Goal: Navigation & Orientation: Understand site structure

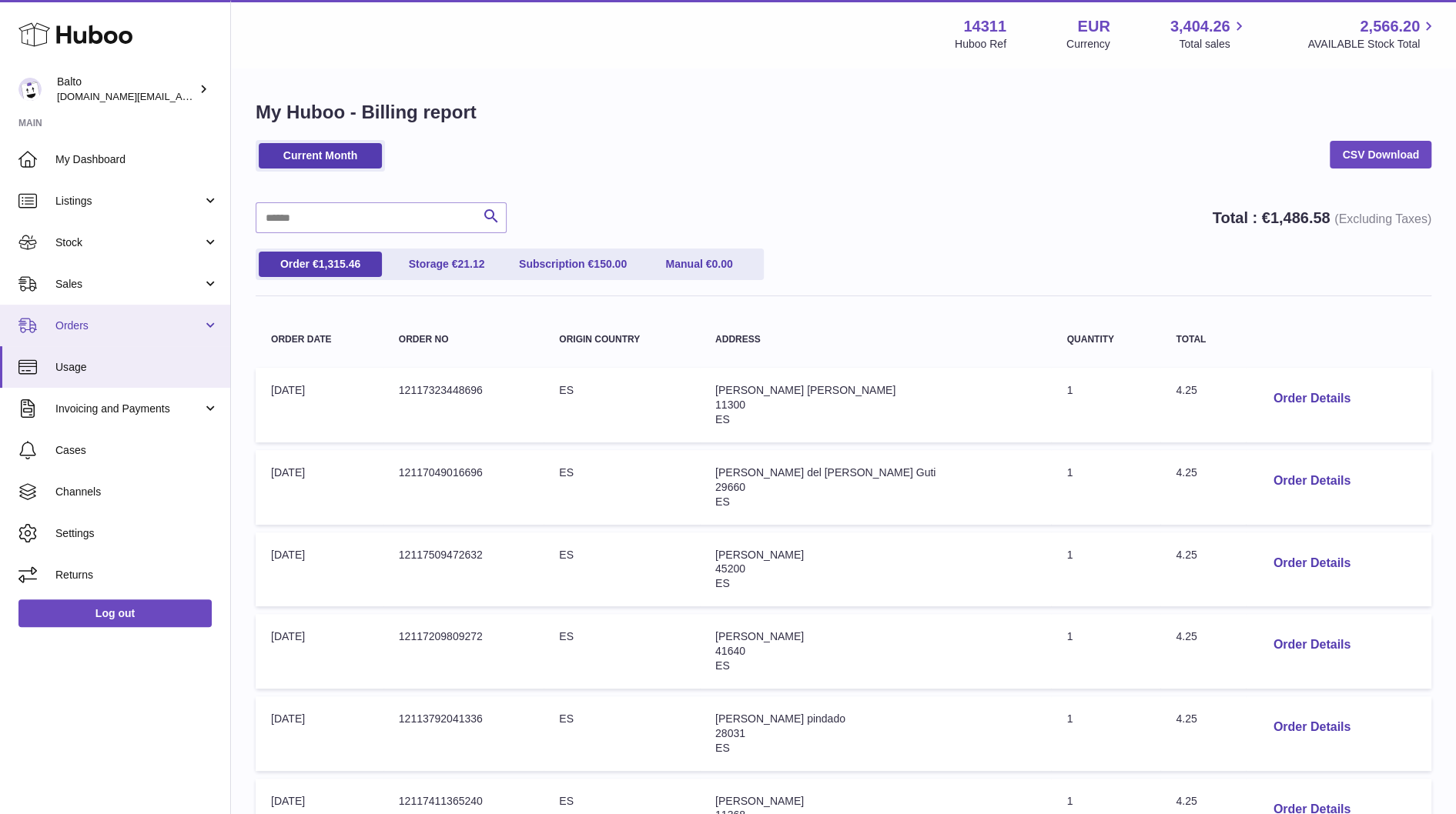
click at [153, 329] on span "Orders" at bounding box center [129, 326] width 147 height 14
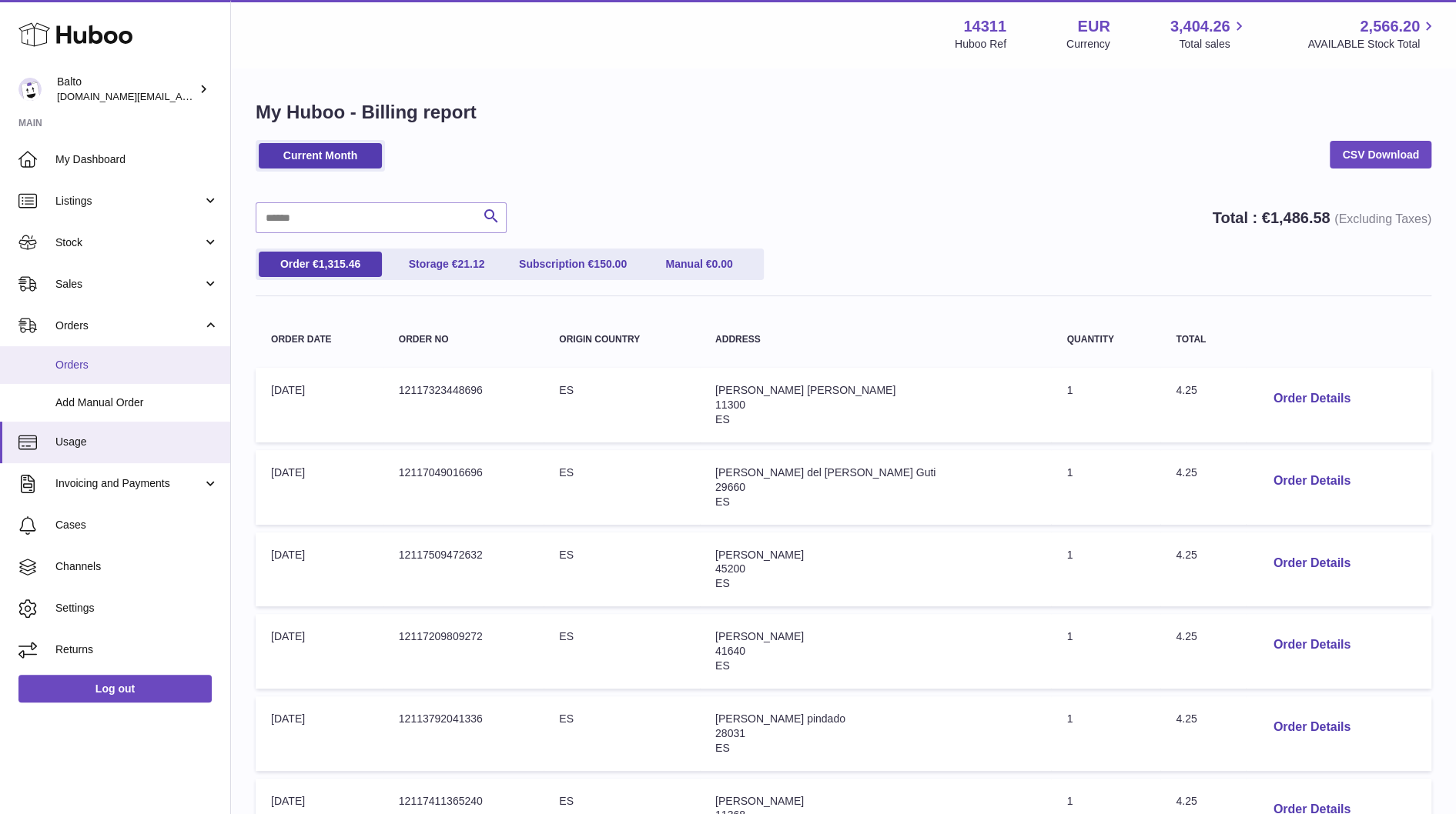
click at [156, 374] on link "Orders" at bounding box center [115, 365] width 231 height 38
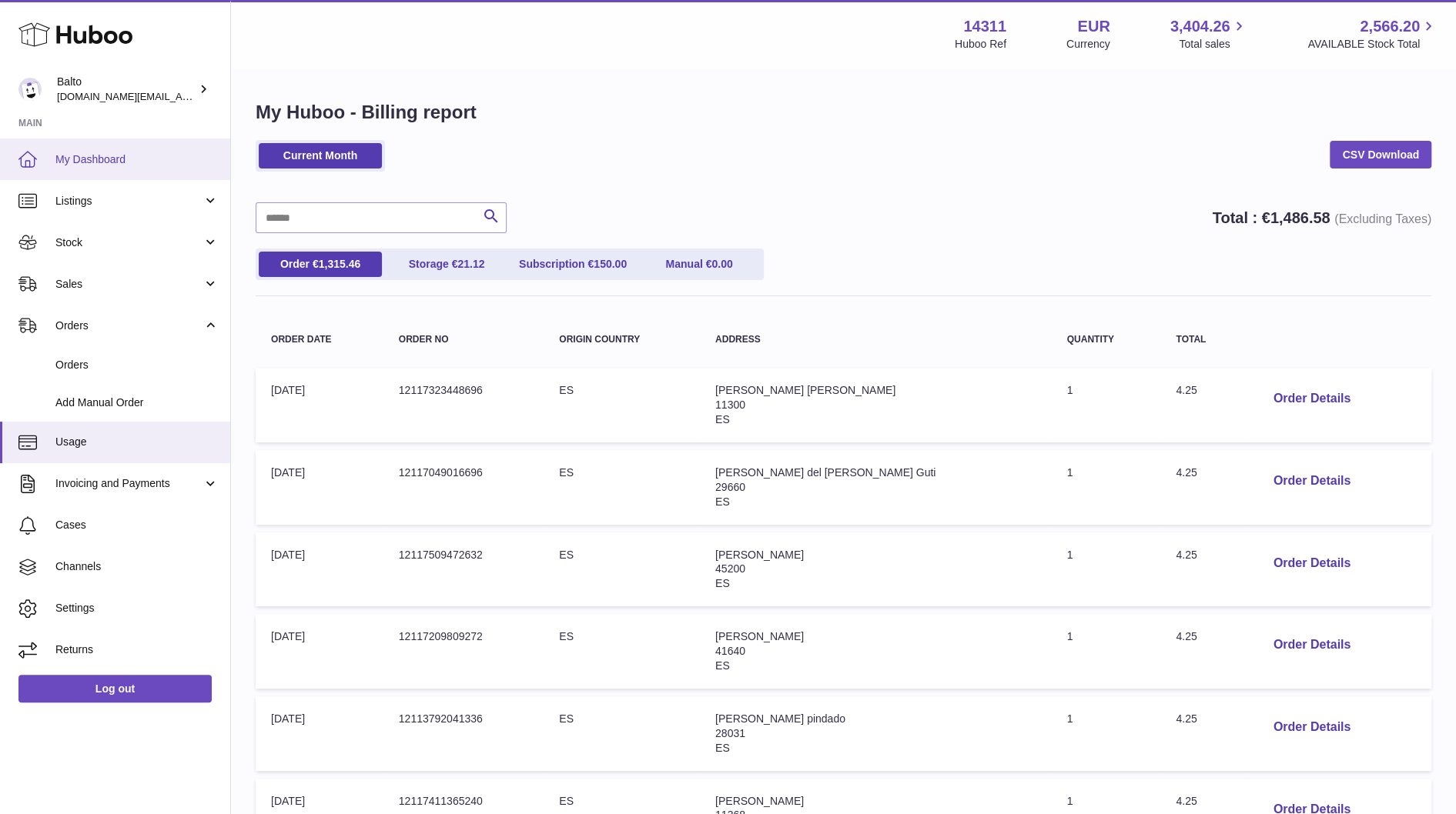
click at [154, 155] on span "My Dashboard" at bounding box center [137, 160] width 164 height 14
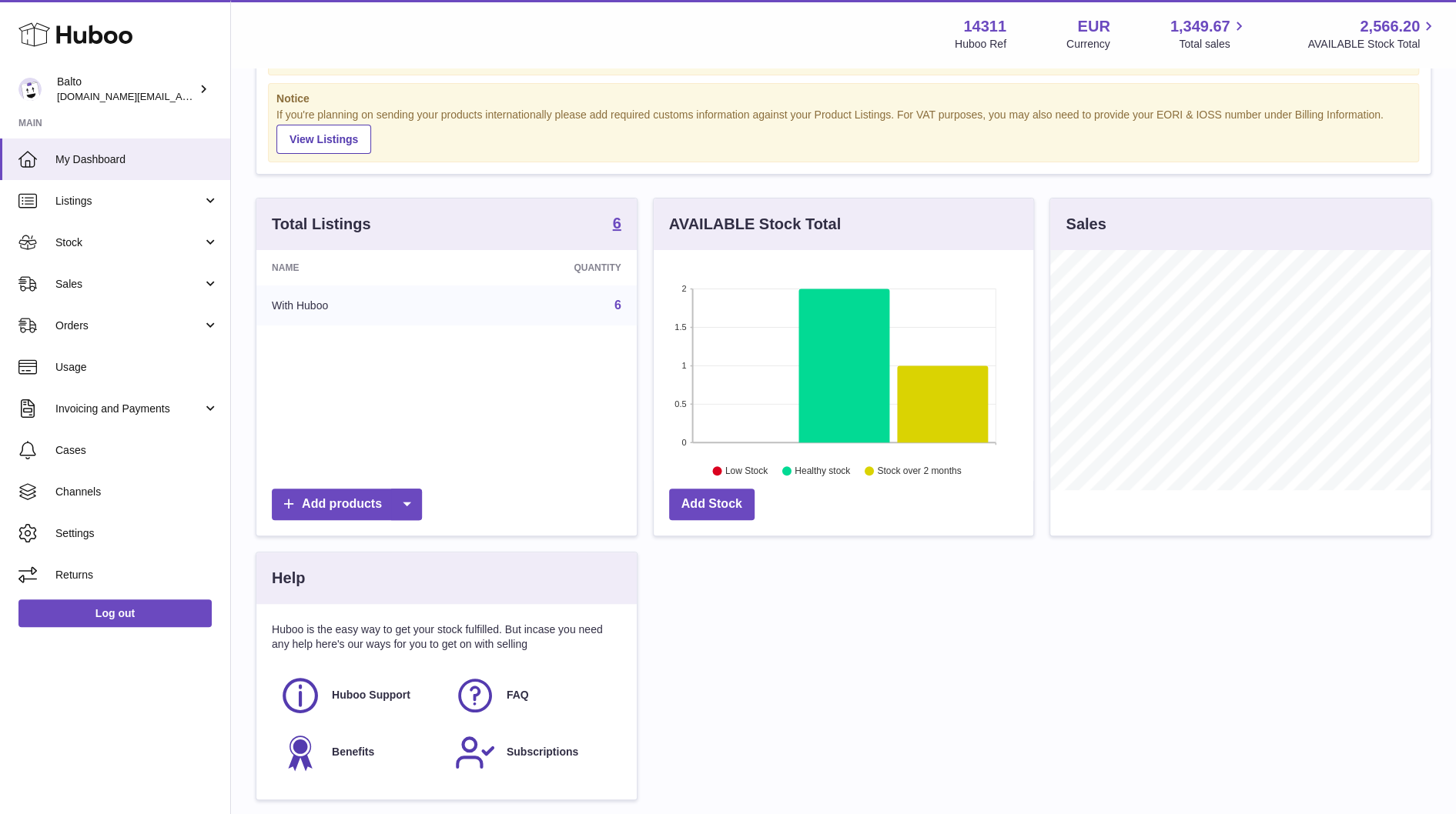
scroll to position [66, 0]
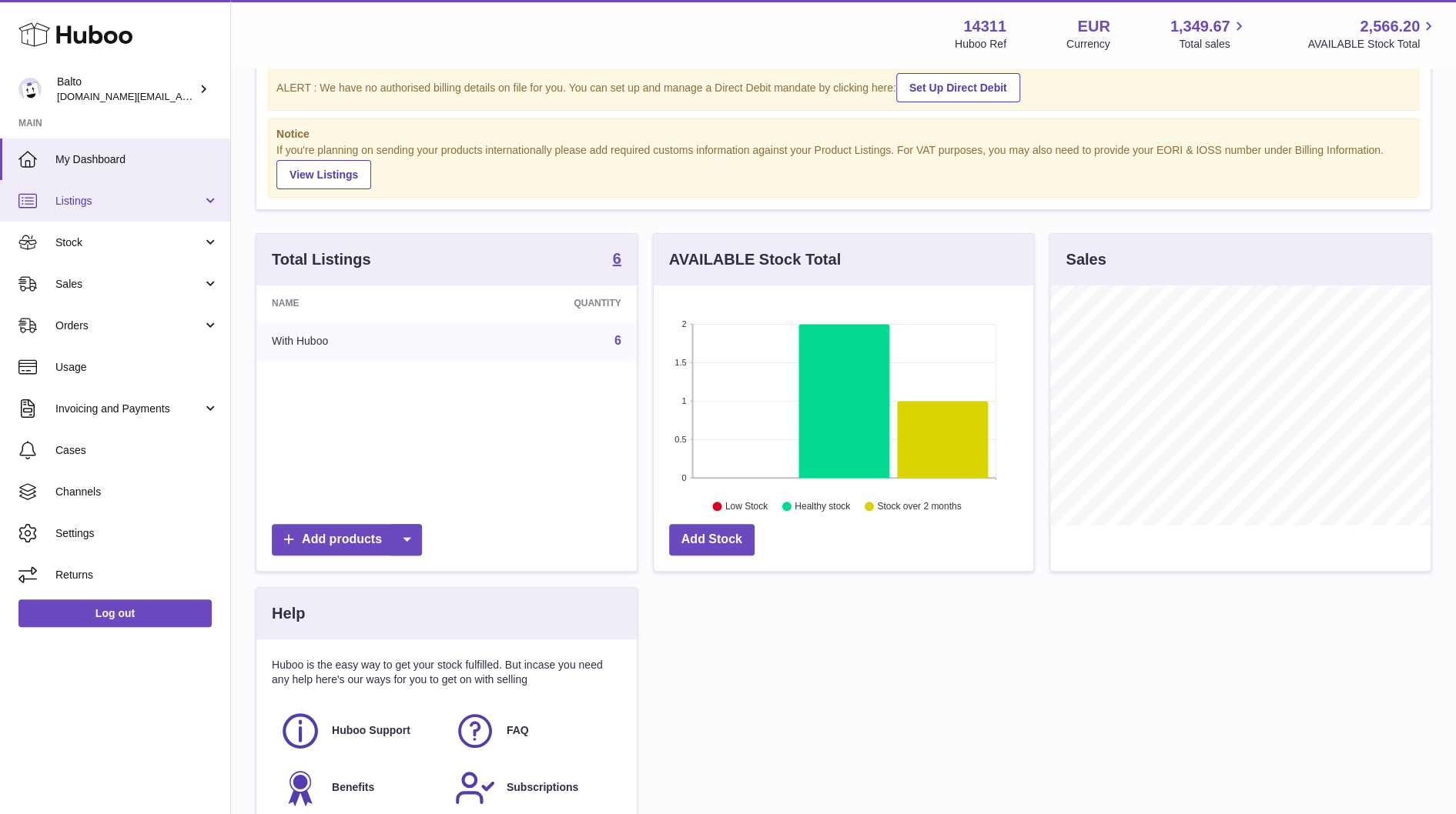
click at [97, 206] on span "Listings" at bounding box center [129, 201] width 147 height 14
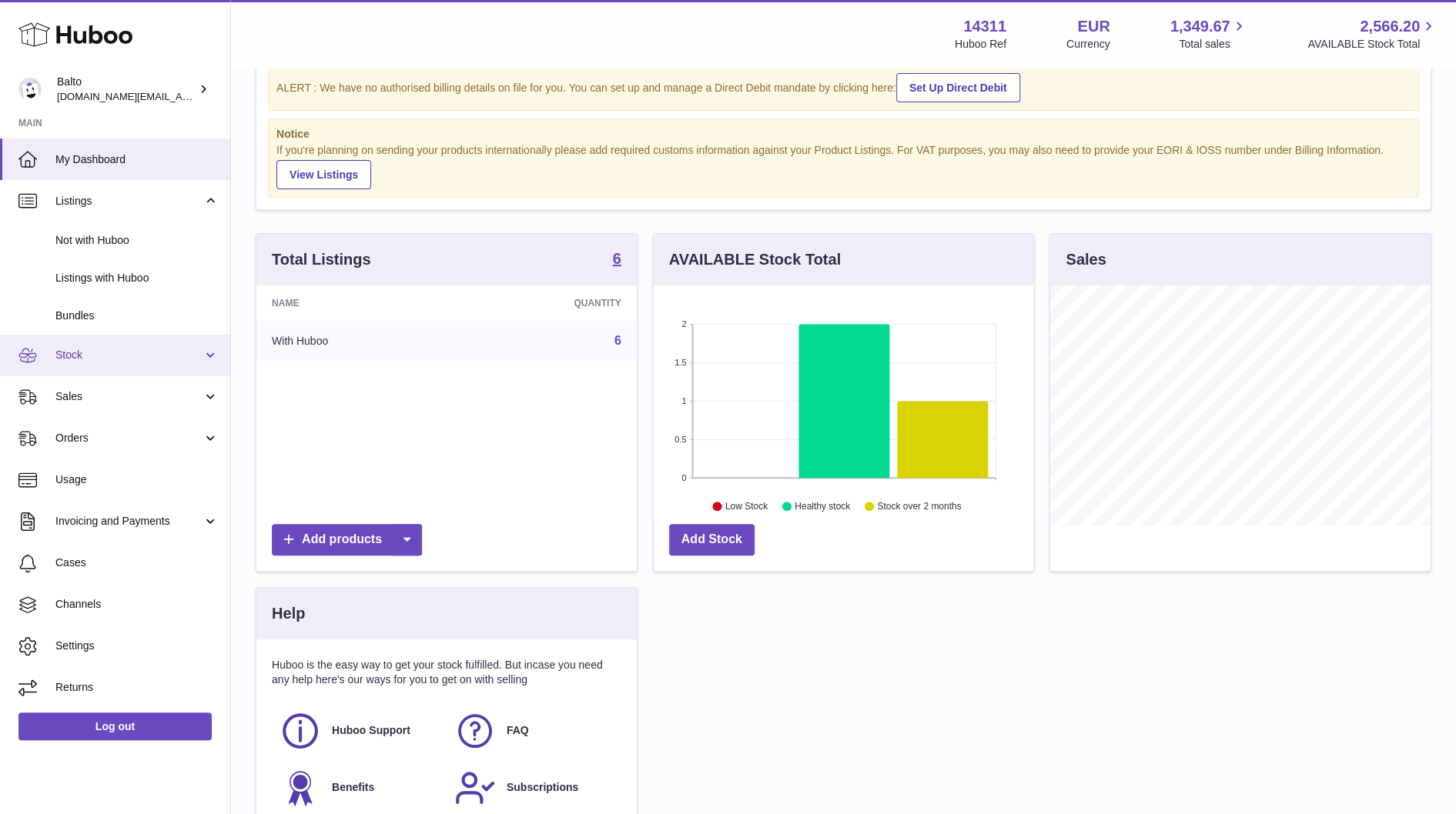
click at [175, 350] on span "Stock" at bounding box center [129, 355] width 147 height 14
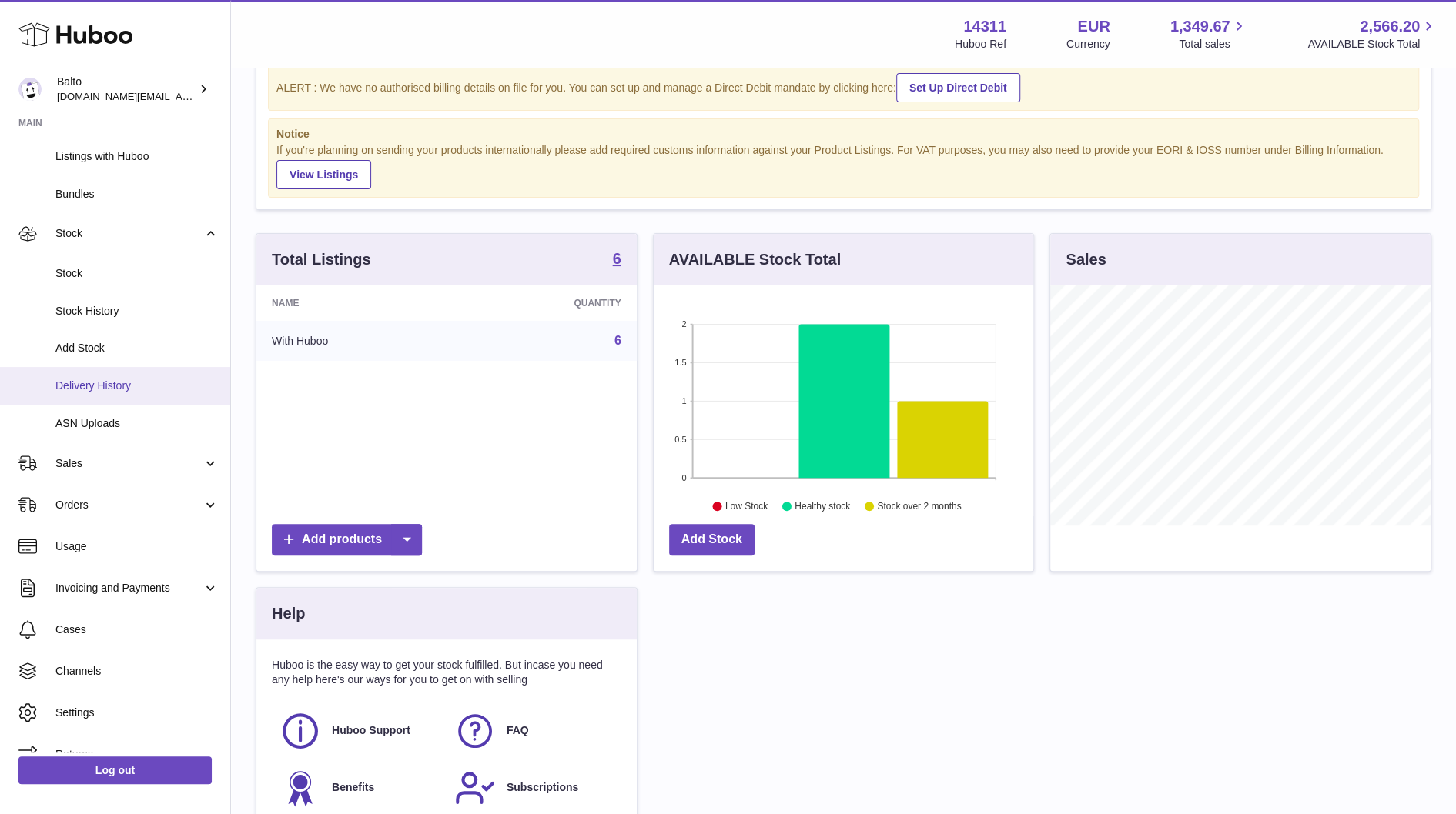
scroll to position [144, 0]
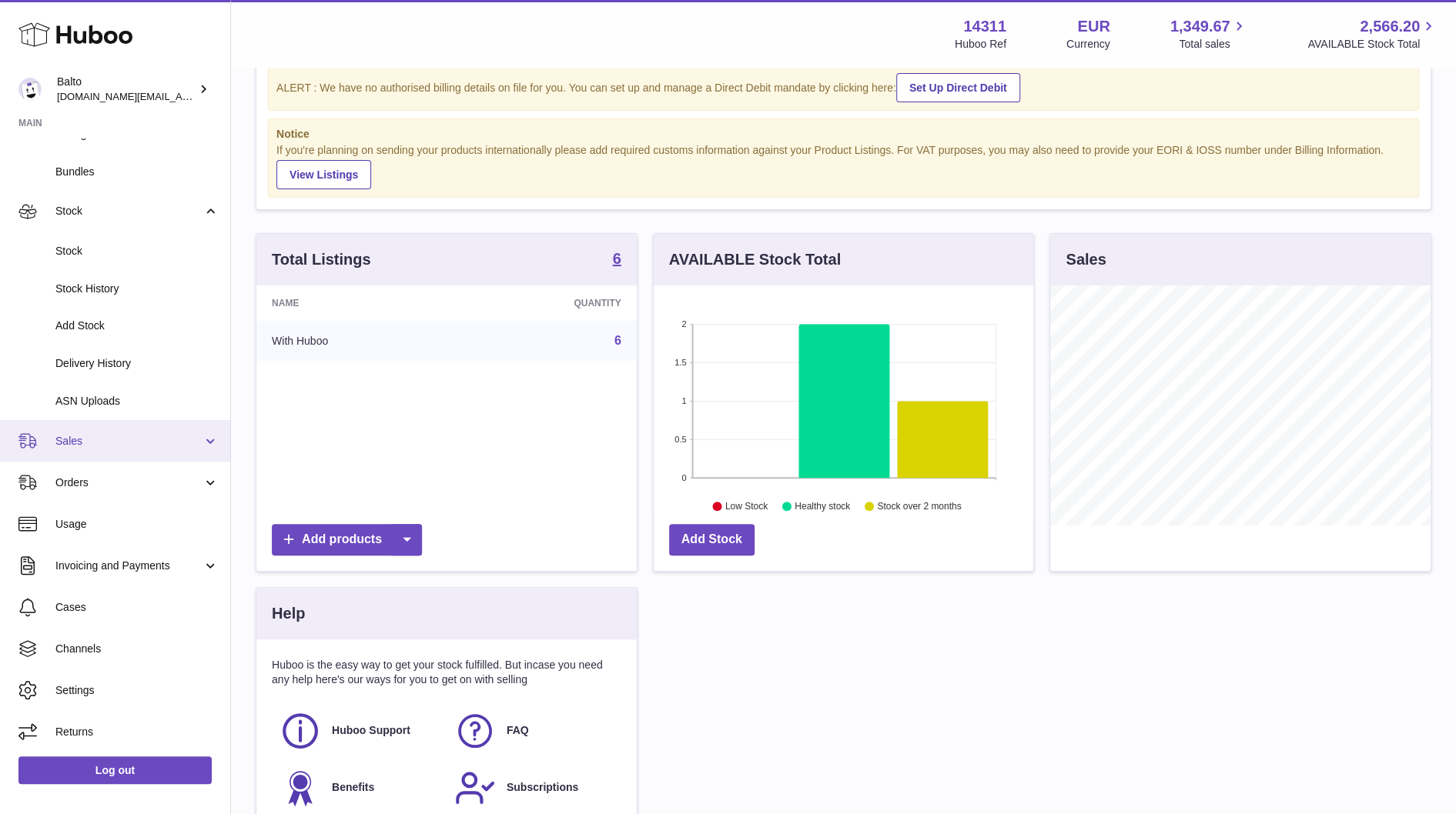
click at [168, 442] on span "Sales" at bounding box center [129, 441] width 147 height 14
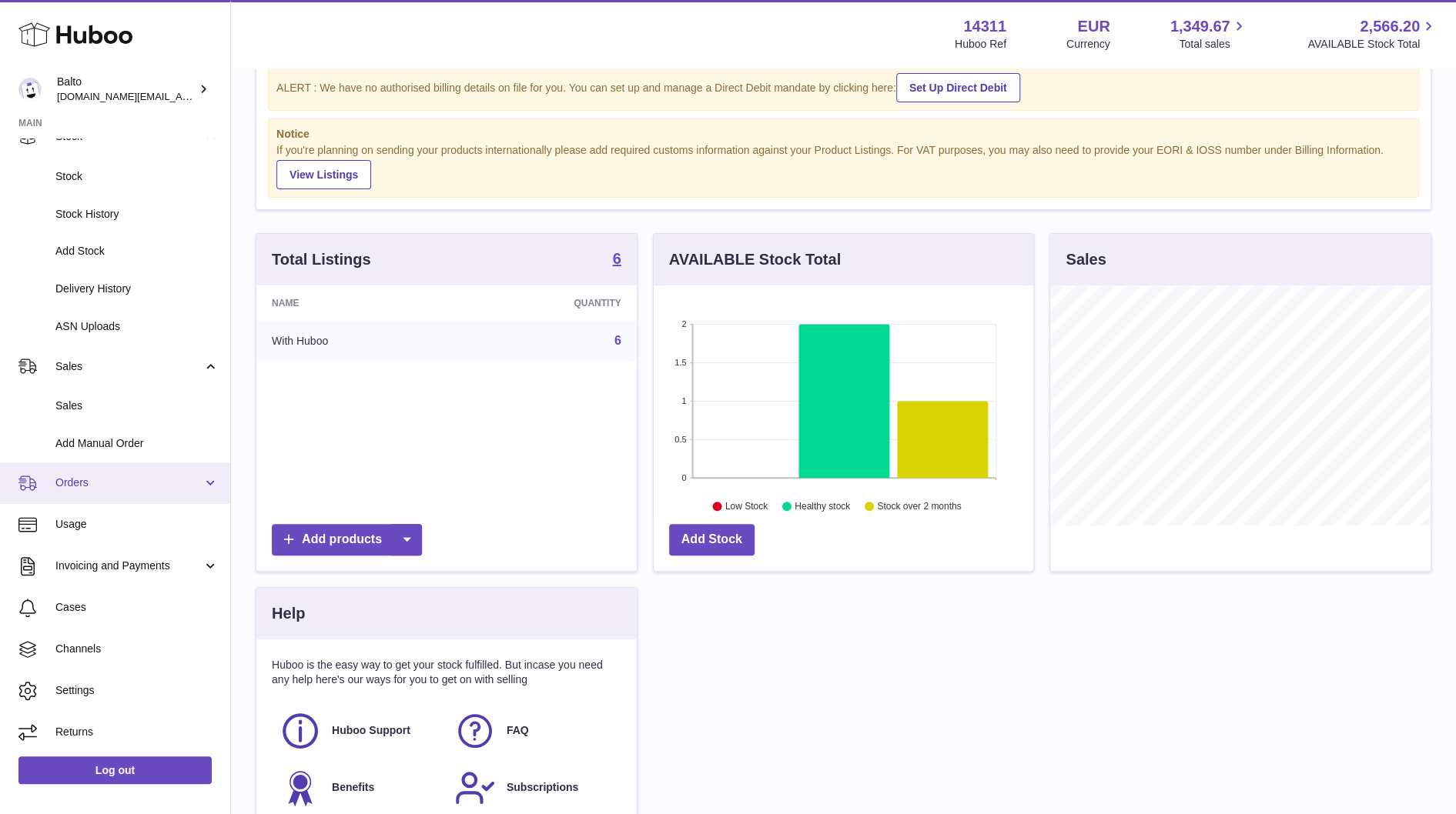
click at [177, 485] on span "Orders" at bounding box center [129, 483] width 147 height 14
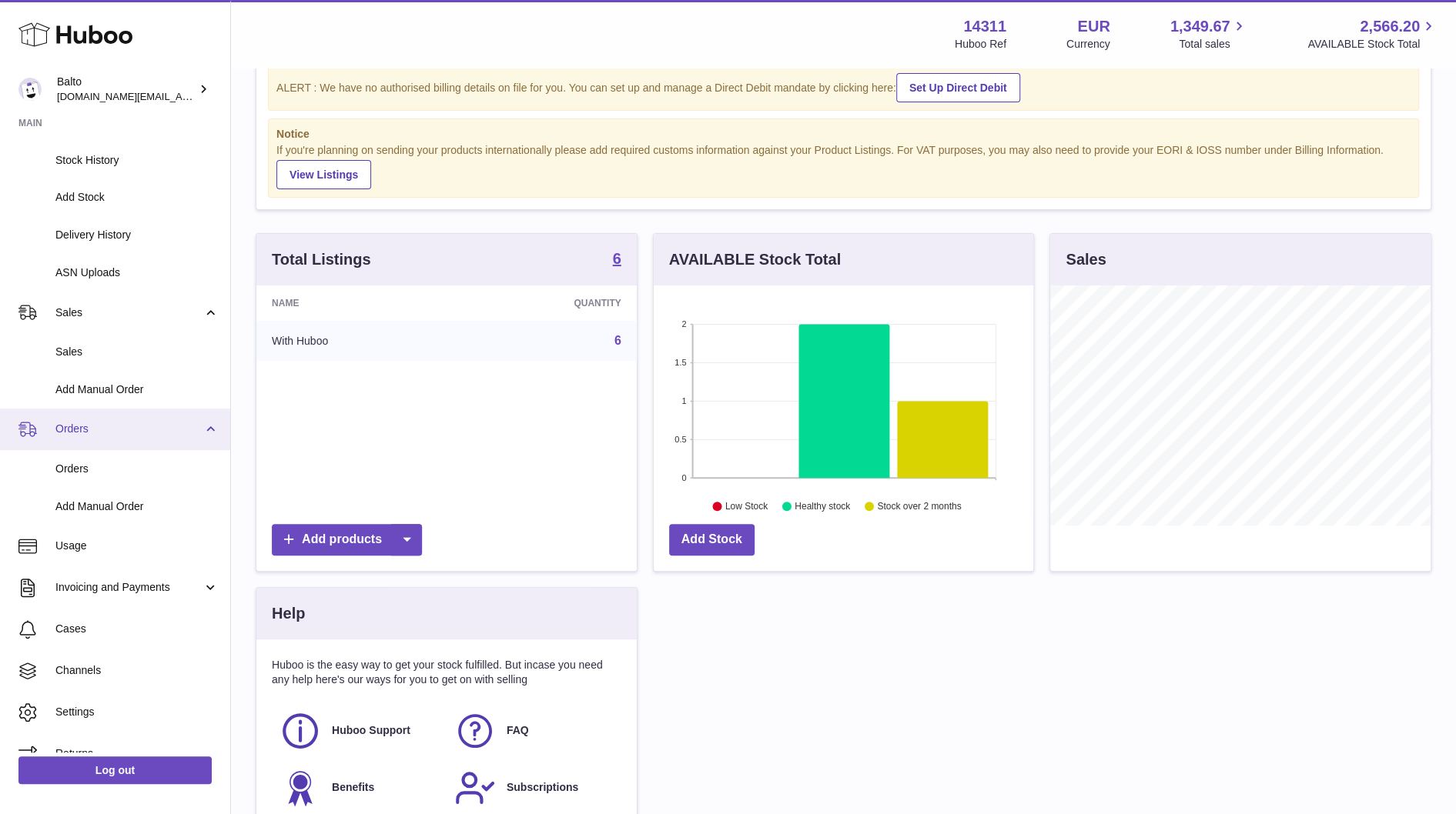
scroll to position [294, 0]
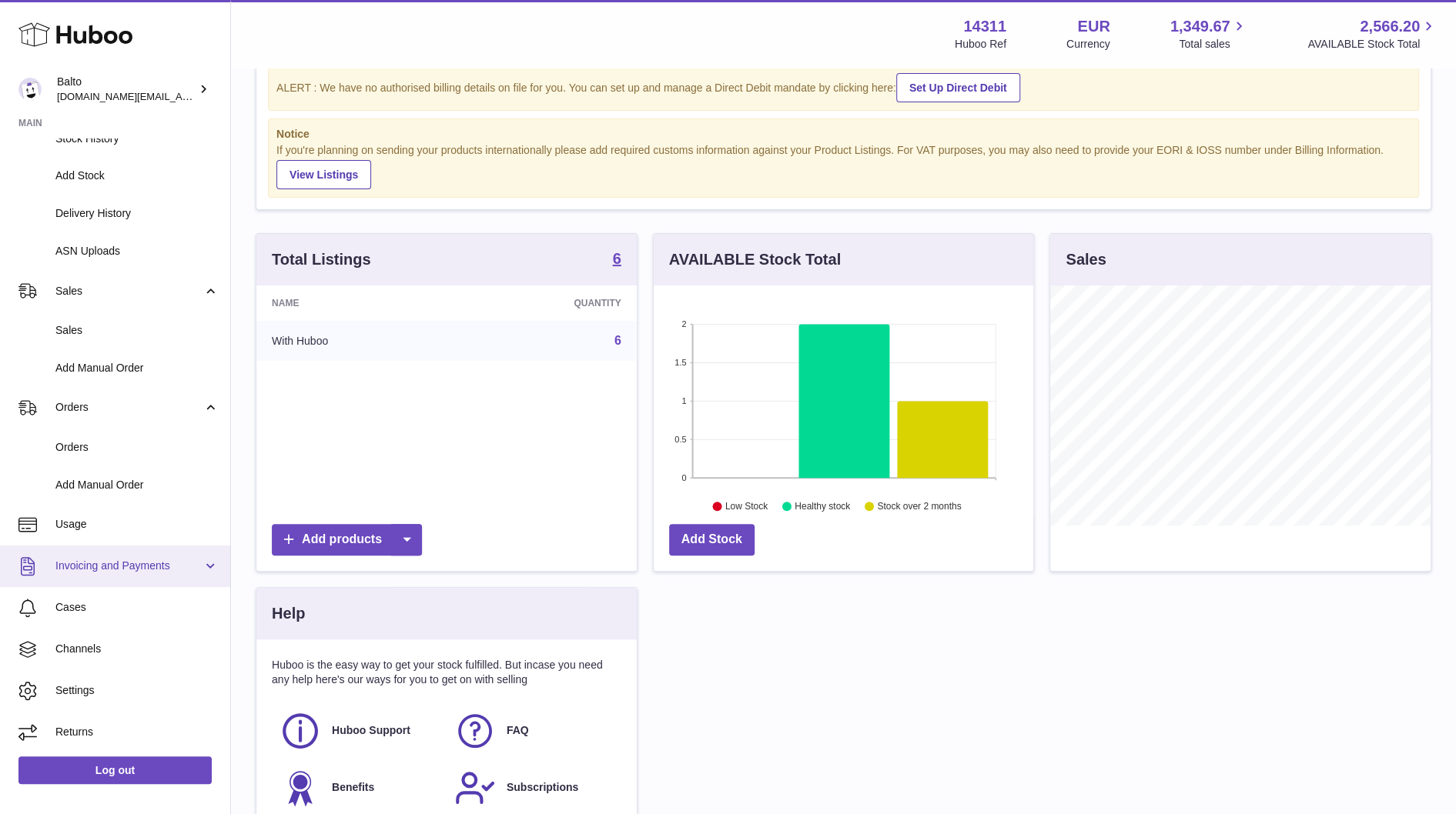
click at [200, 572] on link "Invoicing and Payments" at bounding box center [115, 566] width 231 height 42
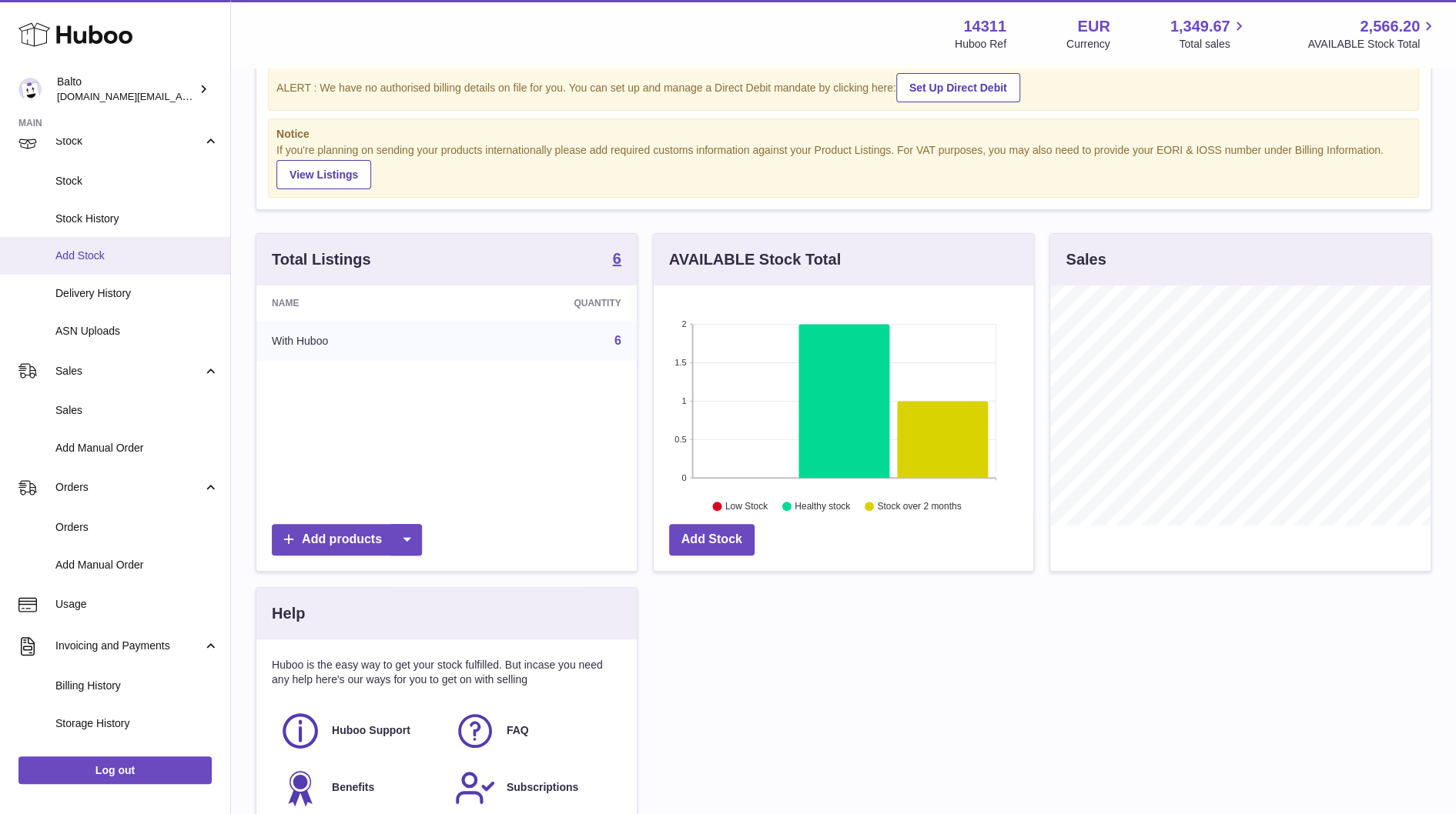
scroll to position [137, 0]
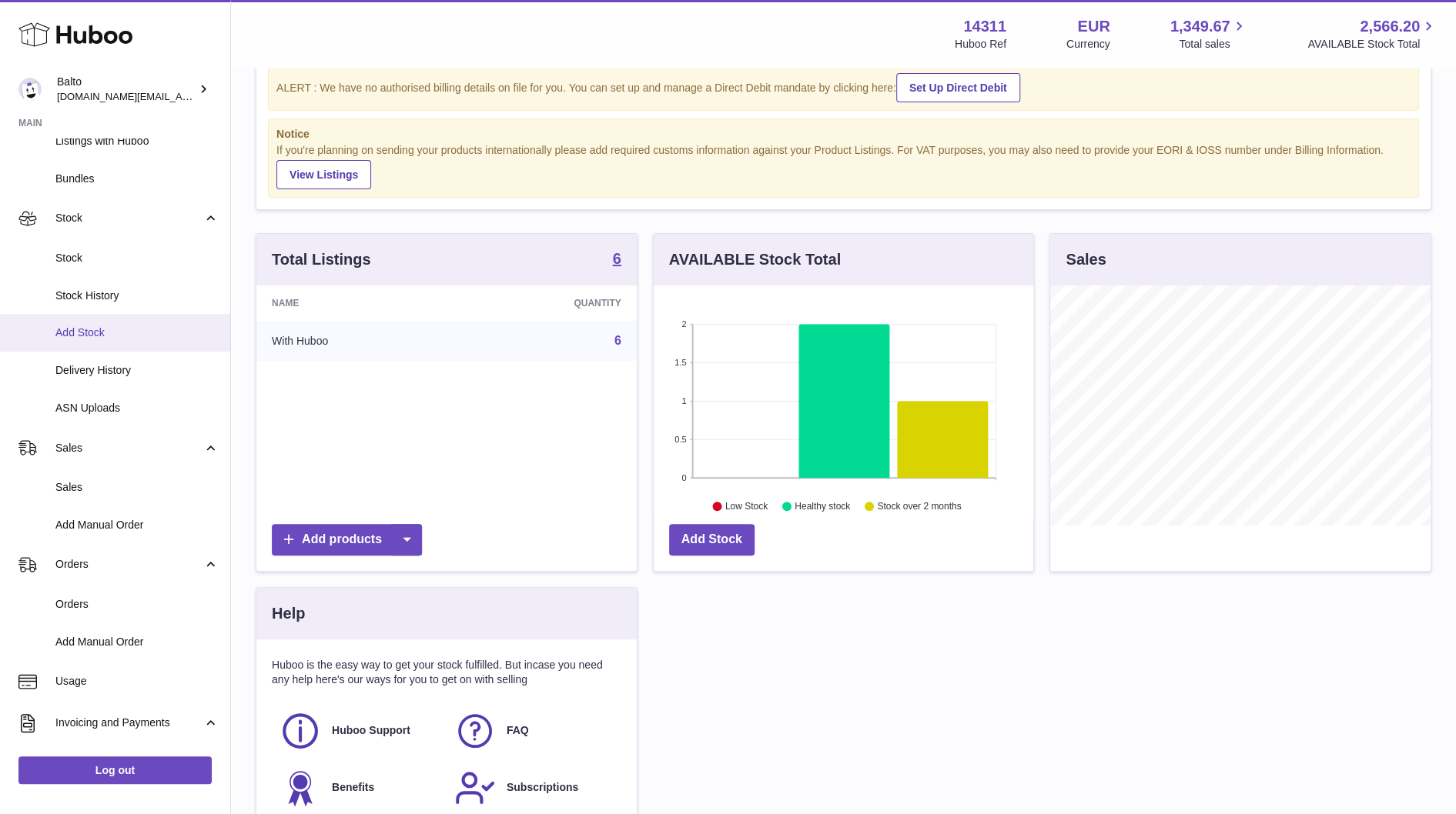
click at [134, 251] on span "Stock" at bounding box center [137, 258] width 164 height 14
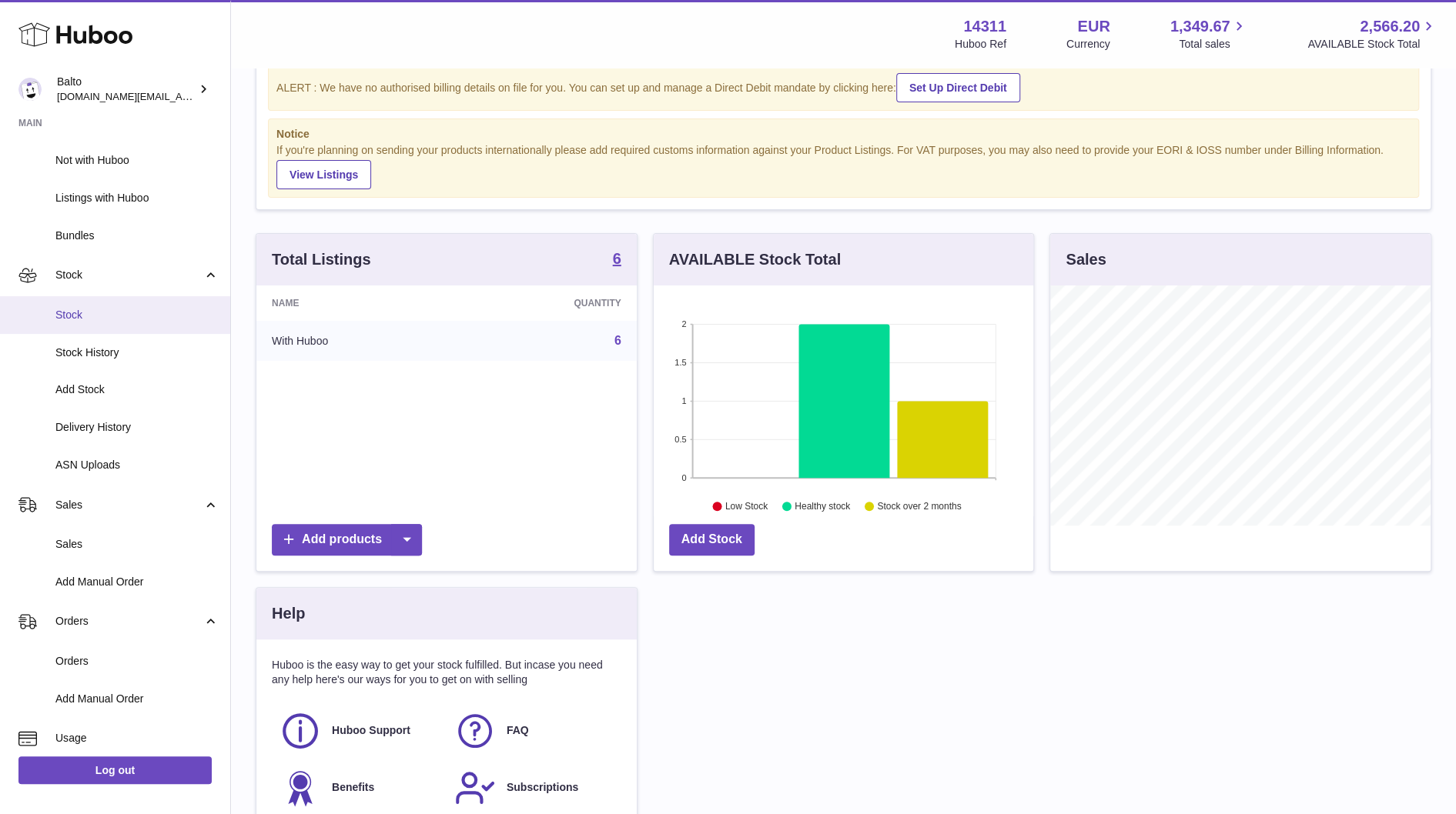
scroll to position [60, 0]
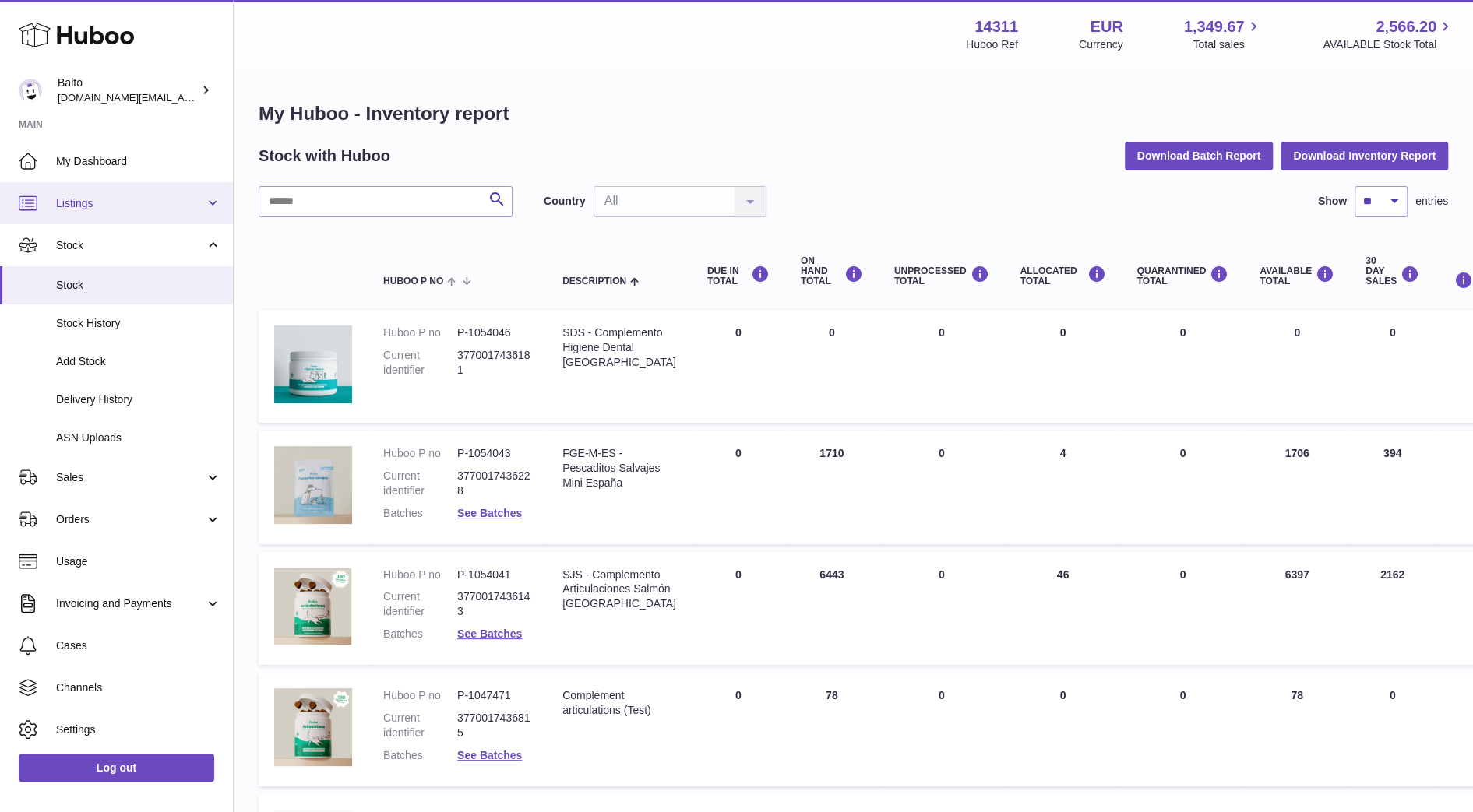
click at [126, 207] on span "Listings" at bounding box center [130, 203] width 149 height 14
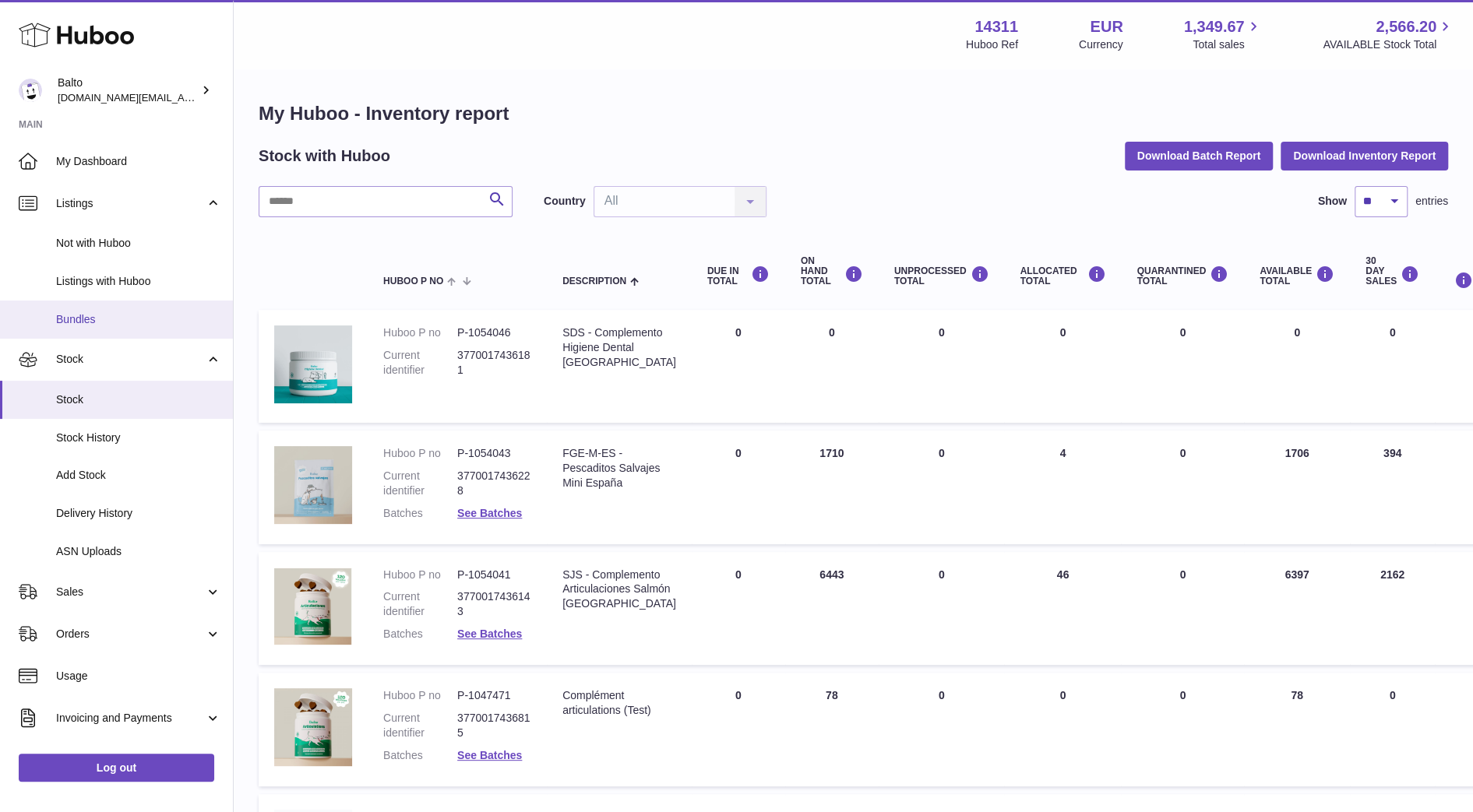
click at [143, 318] on span "Bundles" at bounding box center [138, 319] width 165 height 14
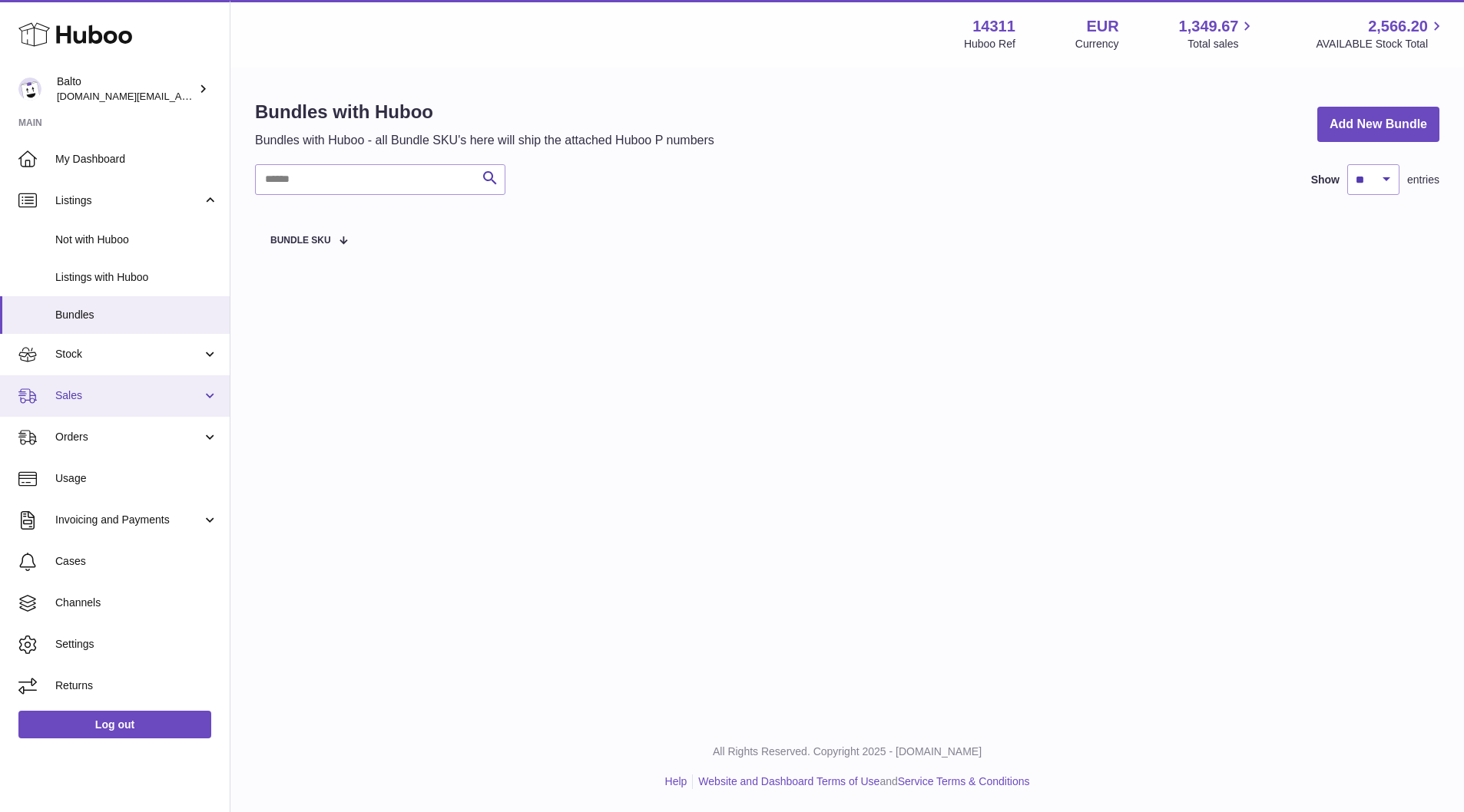
click at [177, 387] on link "Sales" at bounding box center [115, 396] width 230 height 42
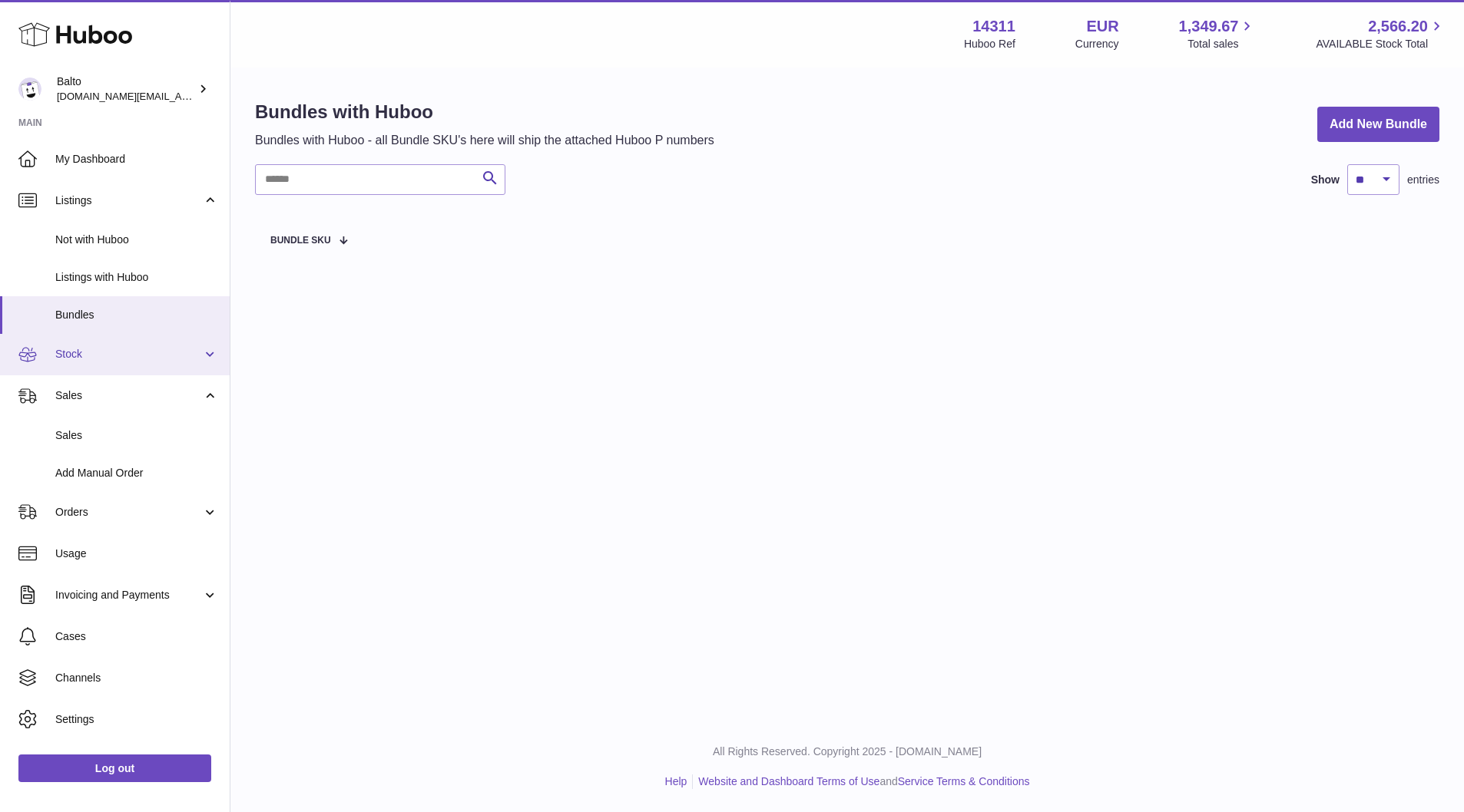
click at [195, 358] on span "Stock" at bounding box center [128, 354] width 147 height 14
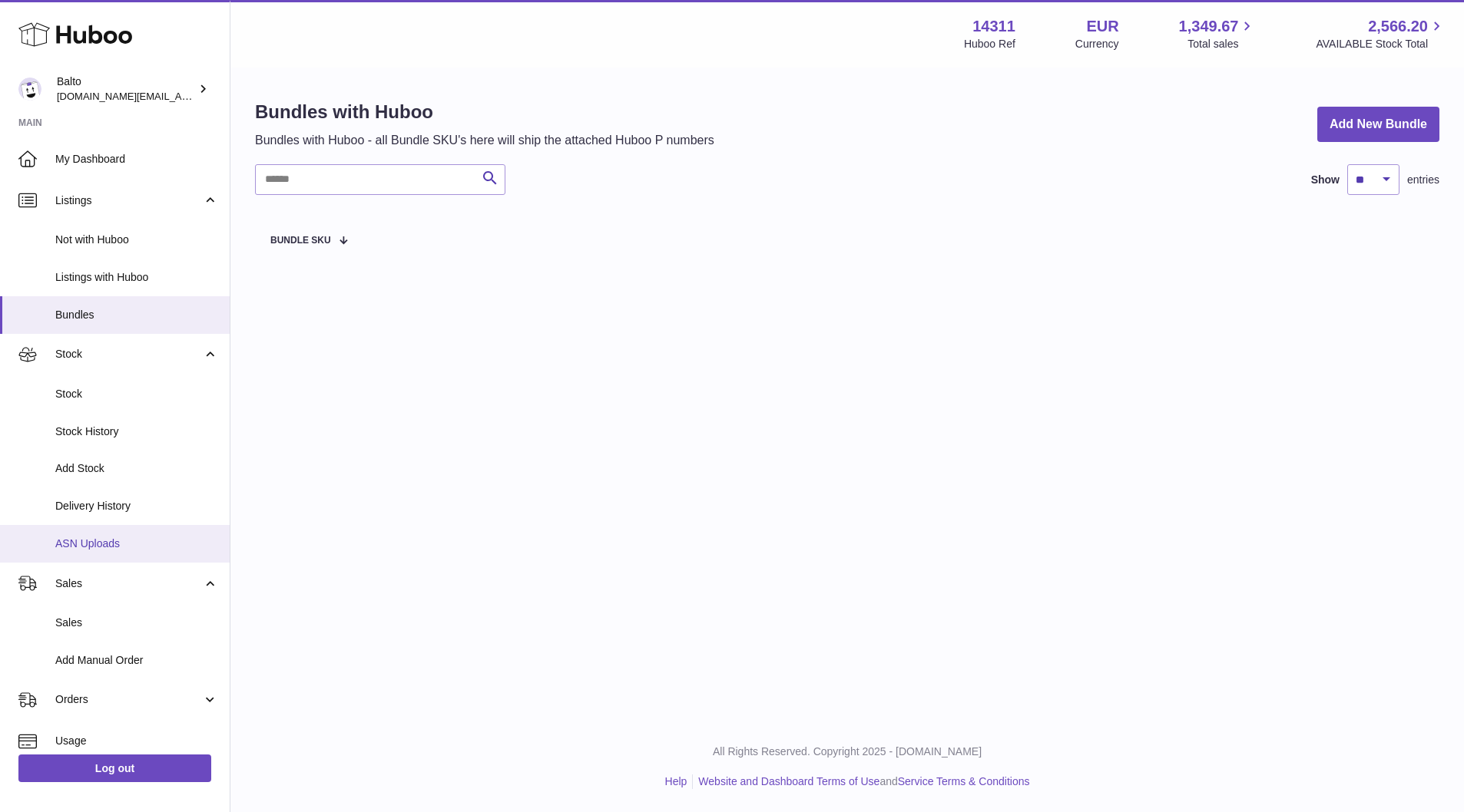
click at [185, 529] on link "ASN Uploads" at bounding box center [115, 544] width 230 height 37
